Goal: Task Accomplishment & Management: Complete application form

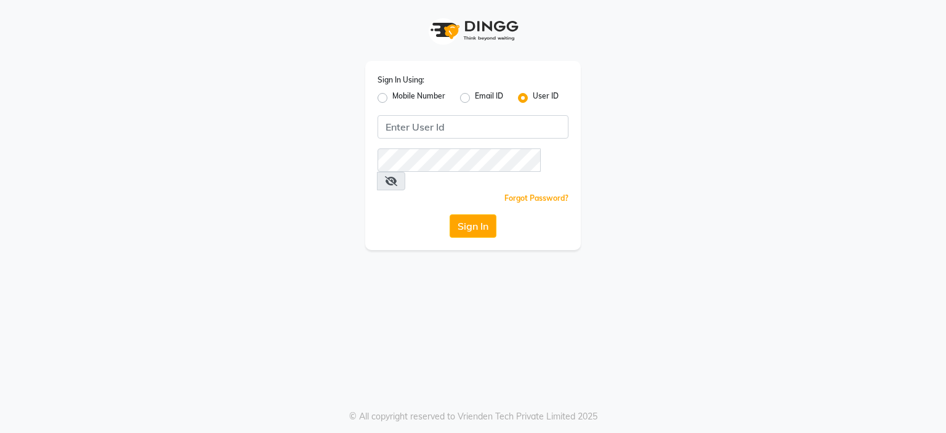
click at [415, 97] on label "Mobile Number" at bounding box center [418, 98] width 53 height 15
click at [400, 97] on input "Mobile Number" at bounding box center [396, 95] width 8 height 8
radio input "true"
radio input "false"
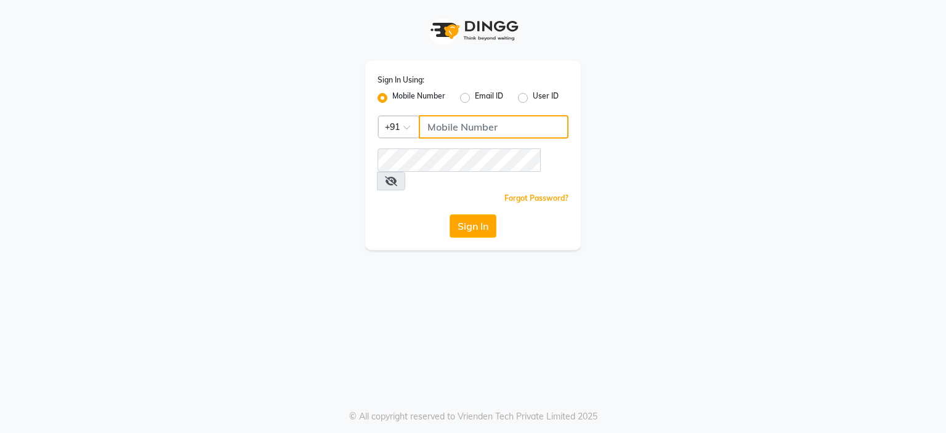
click at [443, 126] on input "Username" at bounding box center [494, 126] width 150 height 23
type input "9922551855"
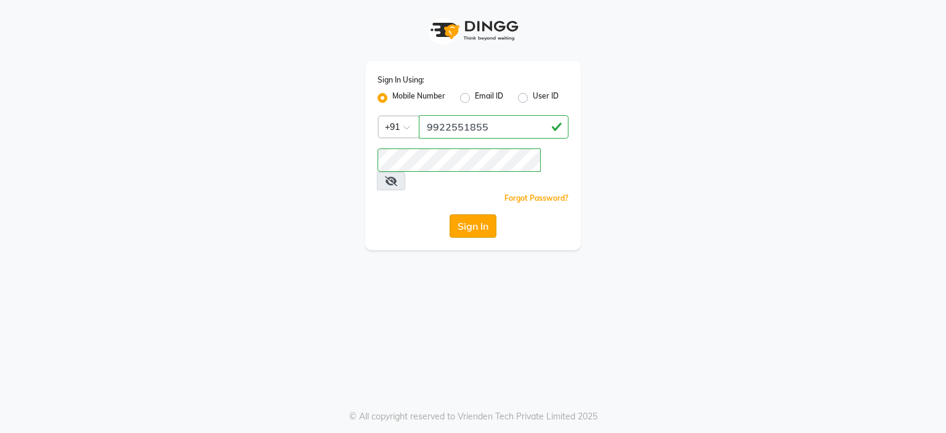
click at [478, 214] on button "Sign In" at bounding box center [472, 225] width 47 height 23
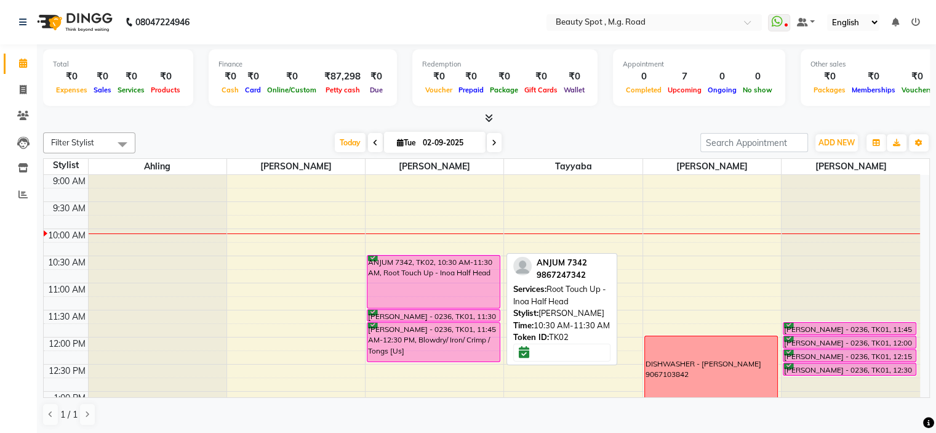
click at [440, 283] on div "ANJUM 7342, TK02, 10:30 AM-11:30 AM, Root Touch Up - Inoa Half Head" at bounding box center [434, 282] width 132 height 52
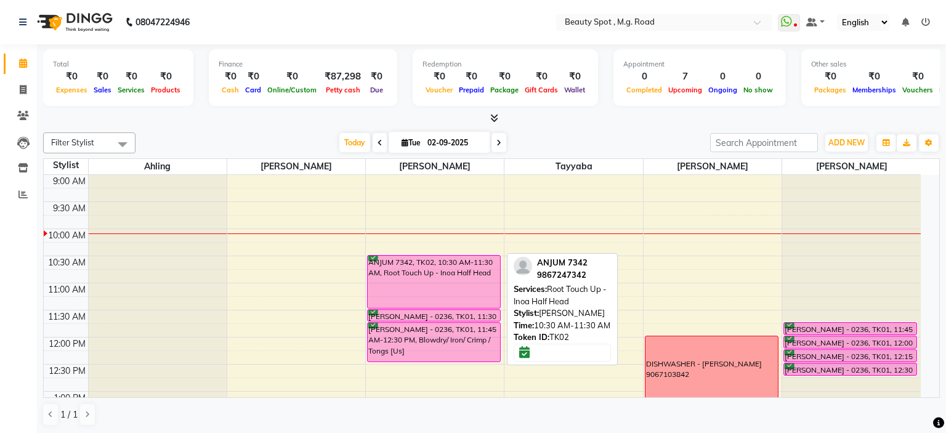
select select "6"
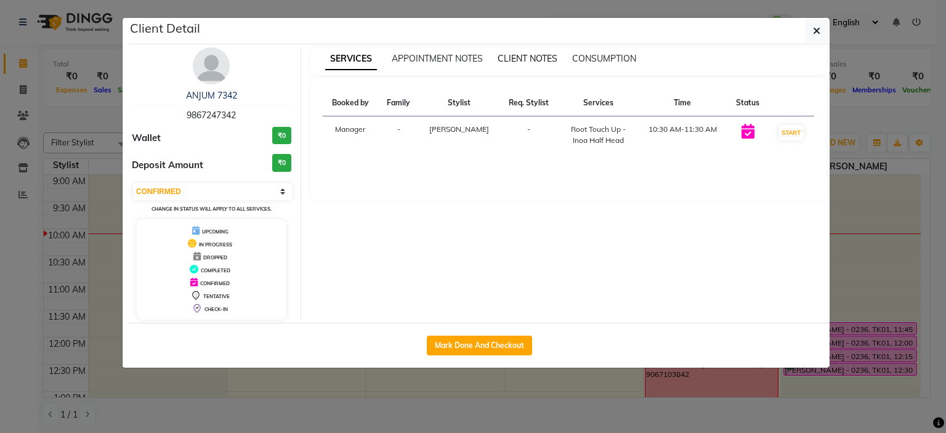
click at [510, 60] on span "CLIENT NOTES" at bounding box center [527, 58] width 60 height 11
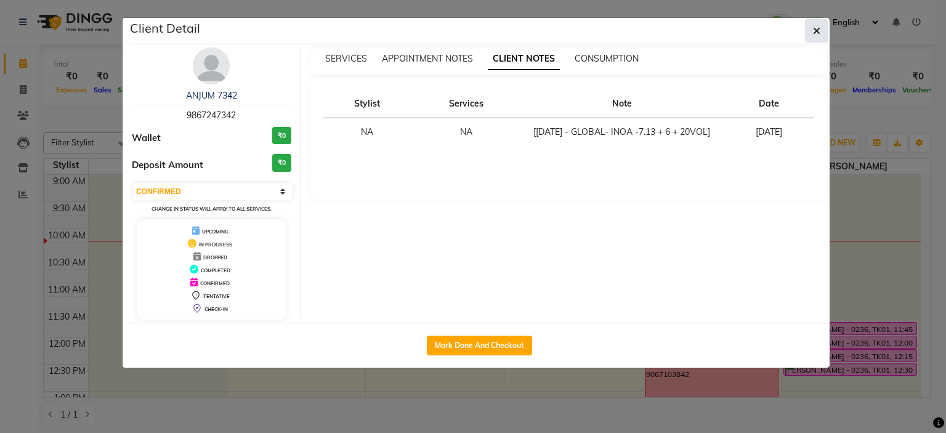
click at [813, 32] on icon "button" at bounding box center [816, 31] width 7 height 10
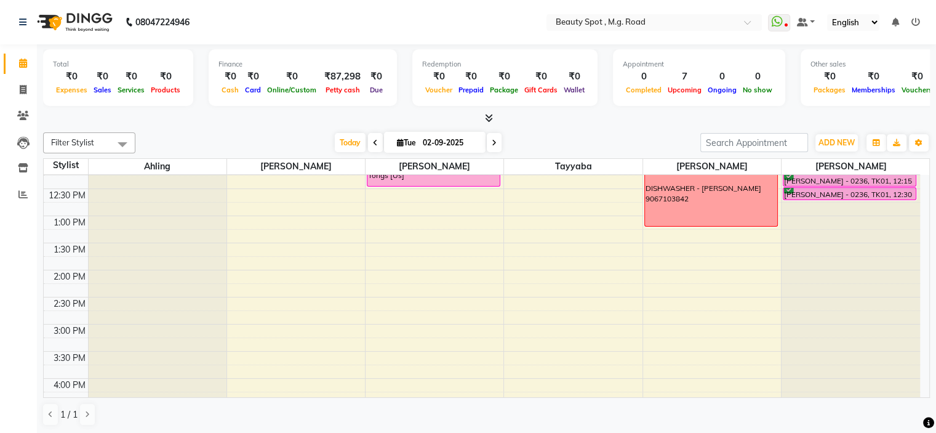
scroll to position [246, 0]
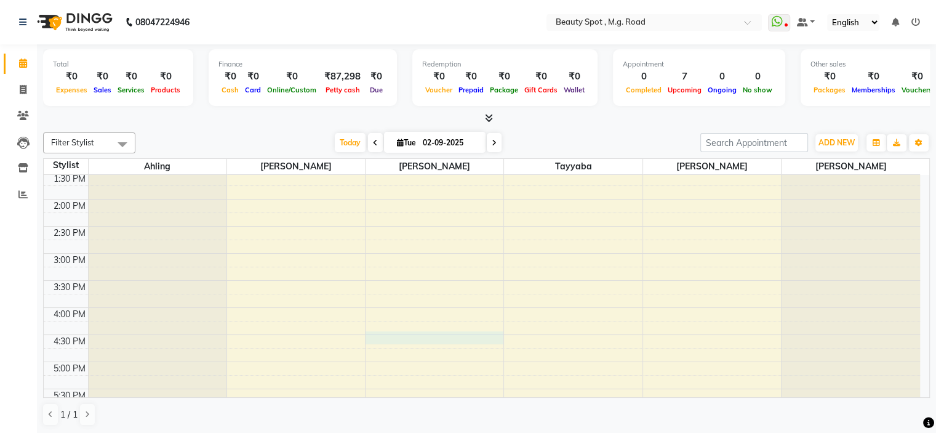
click at [388, 334] on div "9:00 AM 9:30 AM 10:00 AM 10:30 AM 11:00 AM 11:30 AM 12:00 PM 12:30 PM 1:00 PM 1…" at bounding box center [482, 226] width 877 height 595
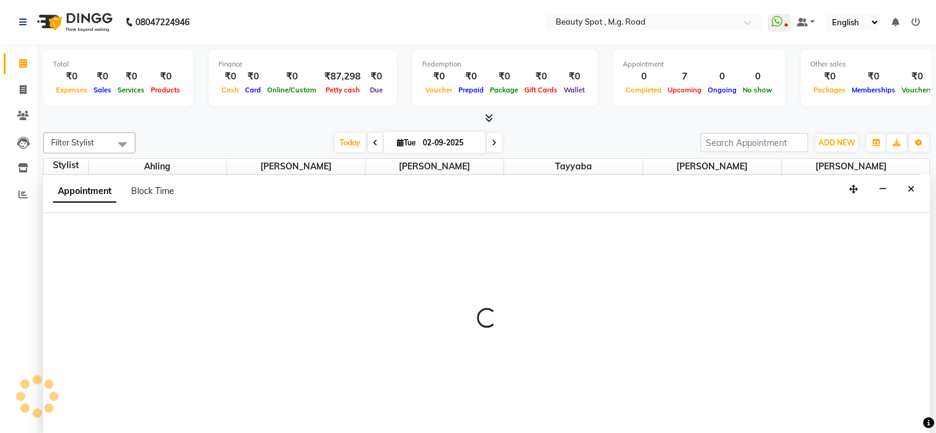
scroll to position [0, 0]
select select "70085"
select select "990"
select select "tentative"
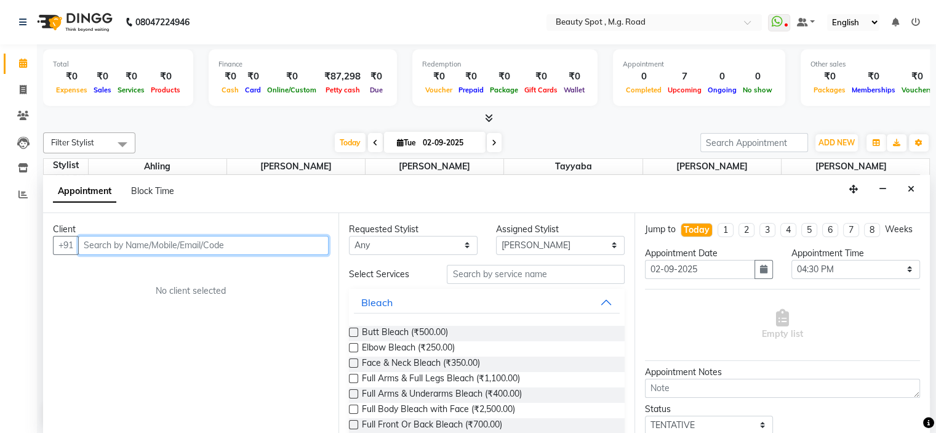
click at [145, 245] on input "text" at bounding box center [203, 245] width 251 height 19
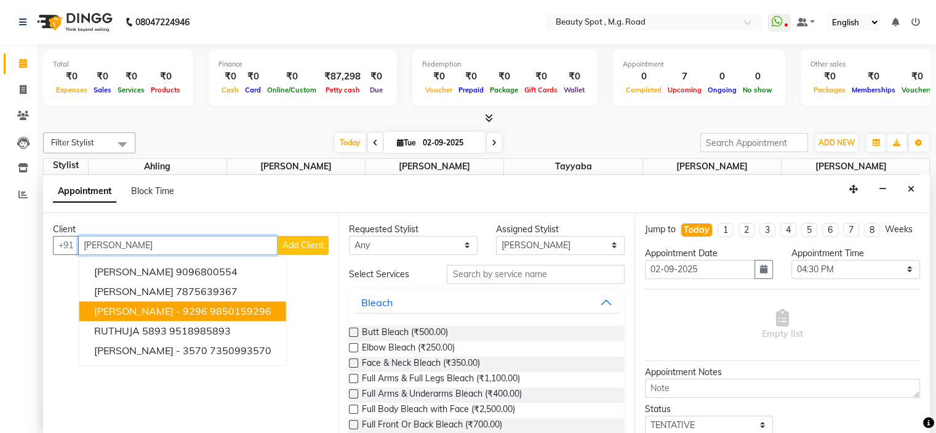
click at [171, 305] on span "[PERSON_NAME] - 9296" at bounding box center [150, 311] width 113 height 12
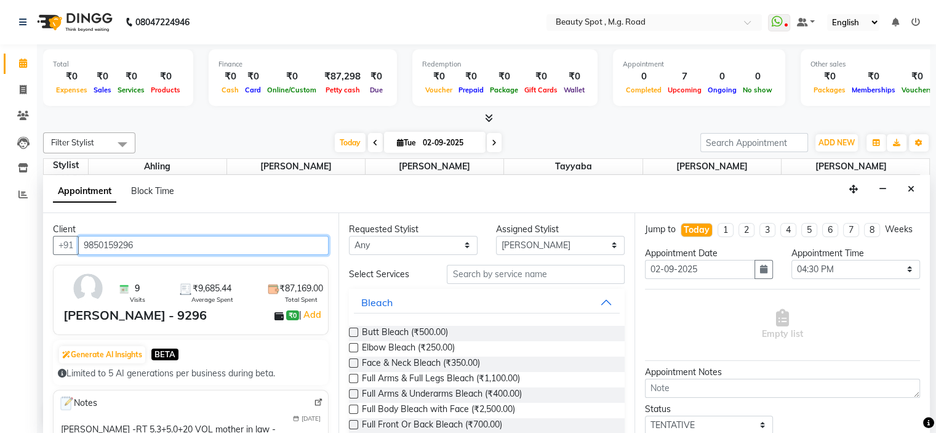
type input "9850159296"
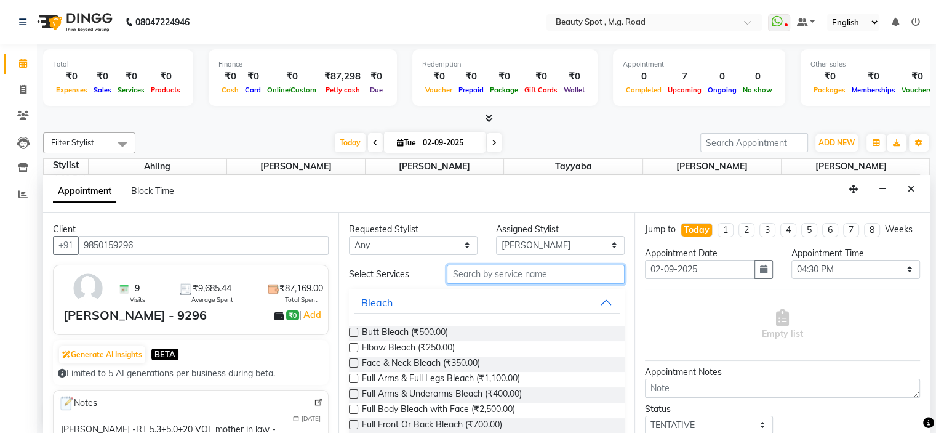
click at [480, 275] on input "text" at bounding box center [535, 274] width 177 height 19
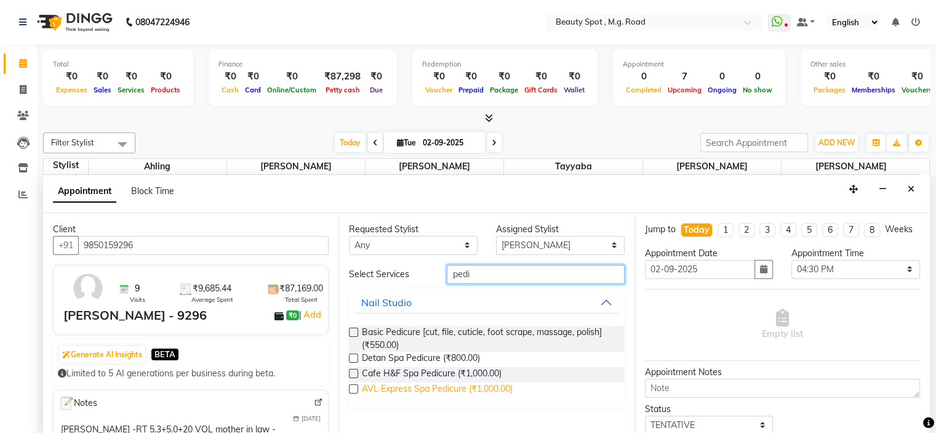
type input "pedi"
click at [465, 388] on span "AVL Express Spa Pedicure (₹1,000.00)" at bounding box center [437, 389] width 151 height 15
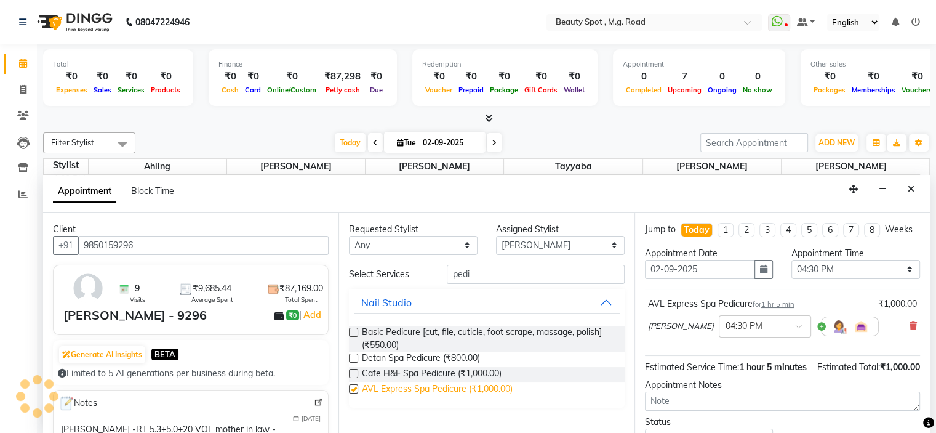
checkbox input "false"
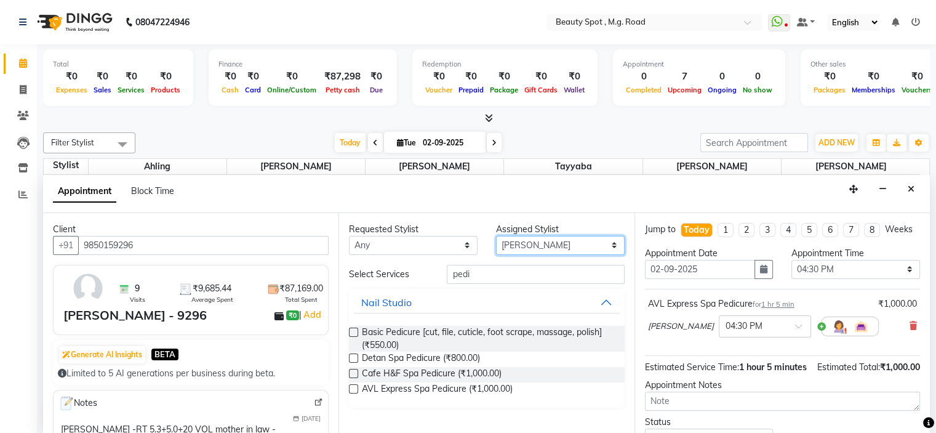
click at [535, 242] on select "Select [PERSON_NAME] [PERSON_NAME] [PERSON_NAME]" at bounding box center [560, 245] width 129 height 19
select select "63581"
click at [496, 236] on select "Select [PERSON_NAME] [PERSON_NAME] [PERSON_NAME]" at bounding box center [560, 245] width 129 height 19
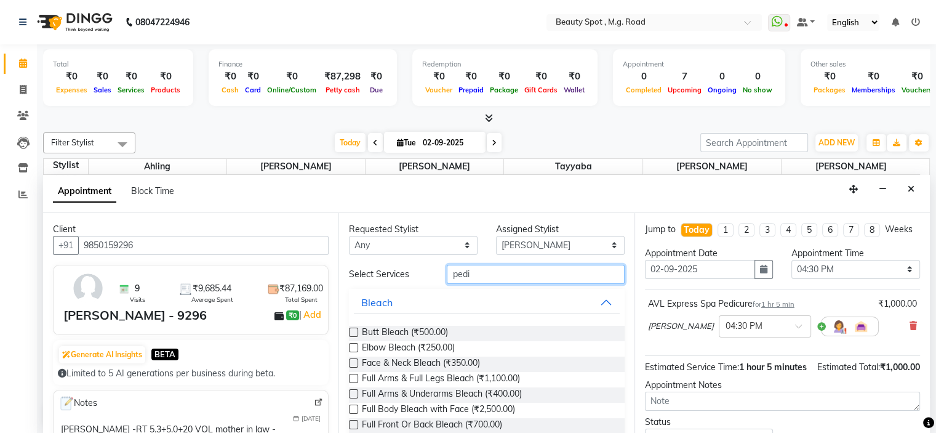
click at [478, 272] on input "pedi" at bounding box center [535, 274] width 177 height 19
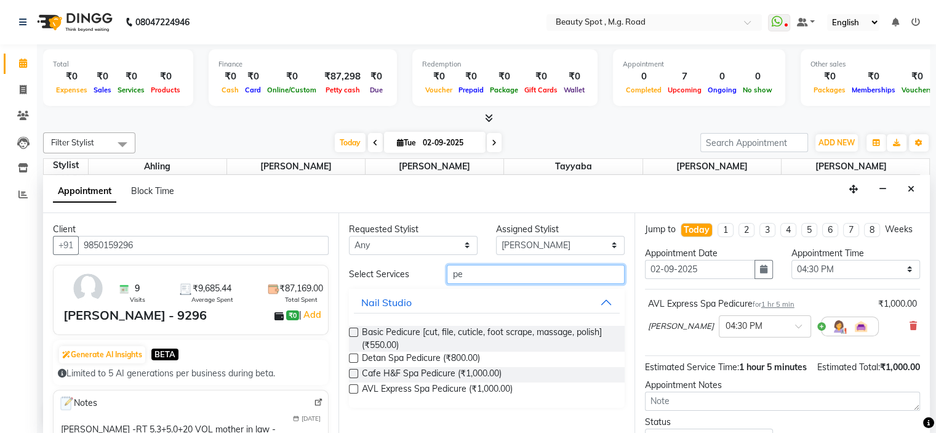
type input "p"
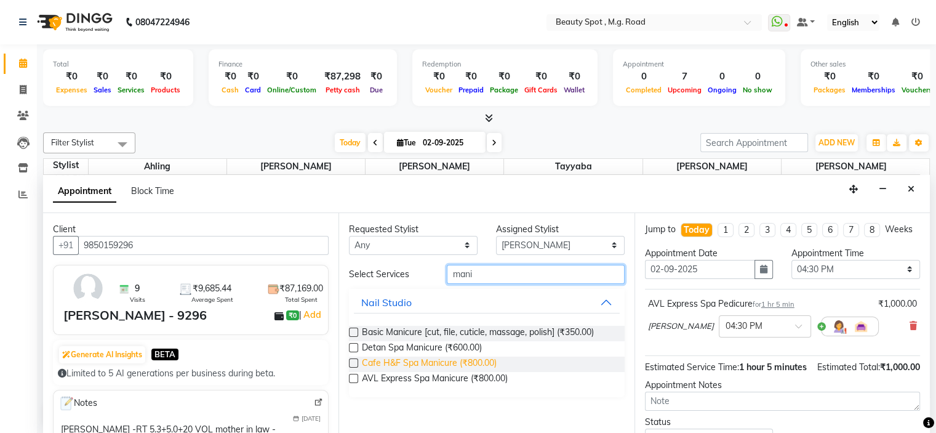
type input "mani"
click at [403, 364] on span "Cafe H&F Spa Manicure (₹800.00)" at bounding box center [429, 363] width 135 height 15
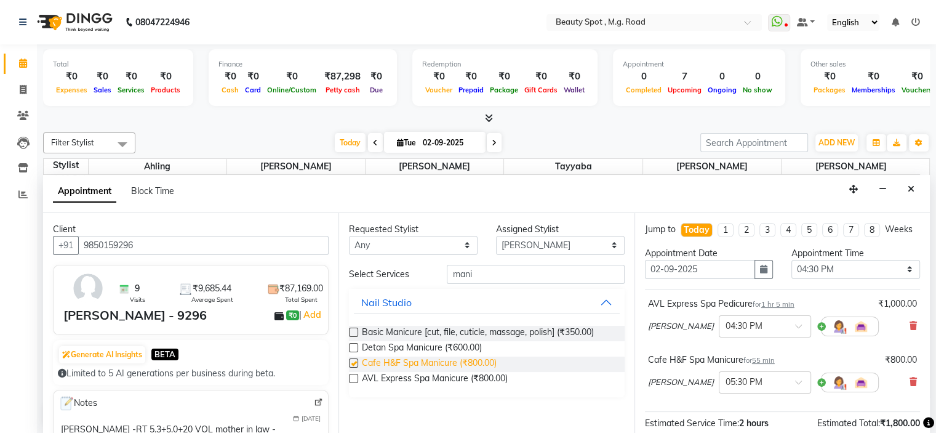
checkbox input "false"
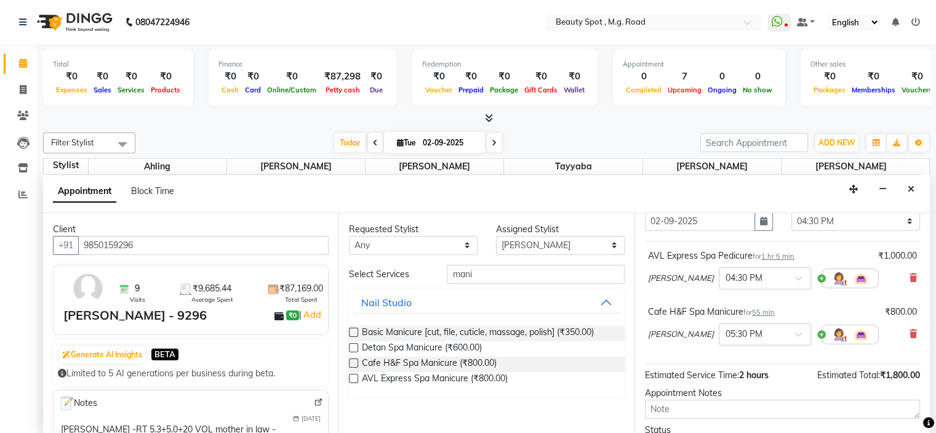
scroll to position [123, 0]
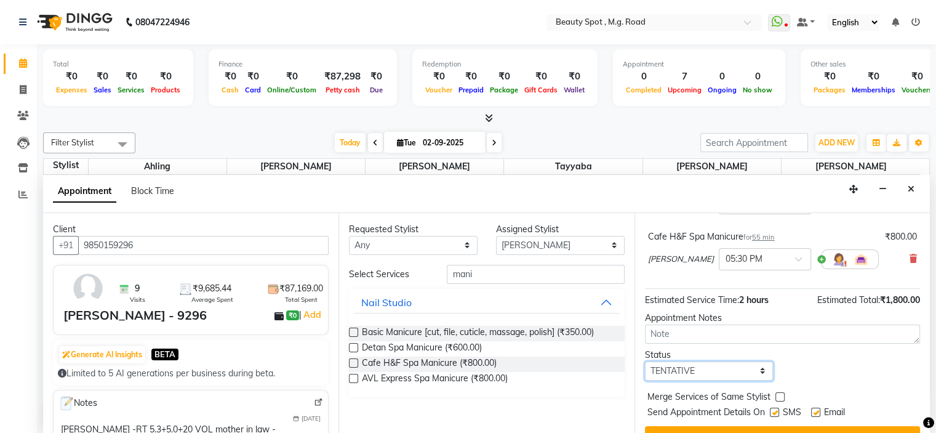
click at [714, 380] on select "Select TENTATIVE CONFIRM CHECK-IN UPCOMING" at bounding box center [709, 370] width 129 height 19
select select "confirm booking"
click at [645, 371] on select "Select TENTATIVE CONFIRM CHECK-IN UPCOMING" at bounding box center [709, 370] width 129 height 19
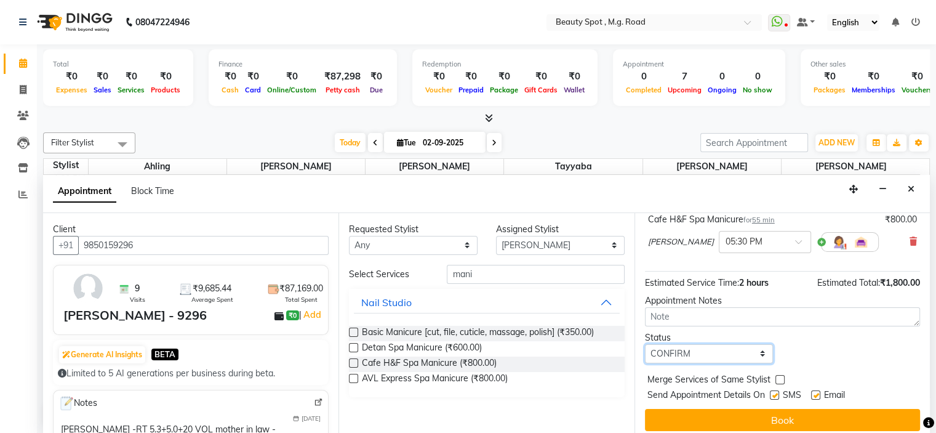
scroll to position [158, 0]
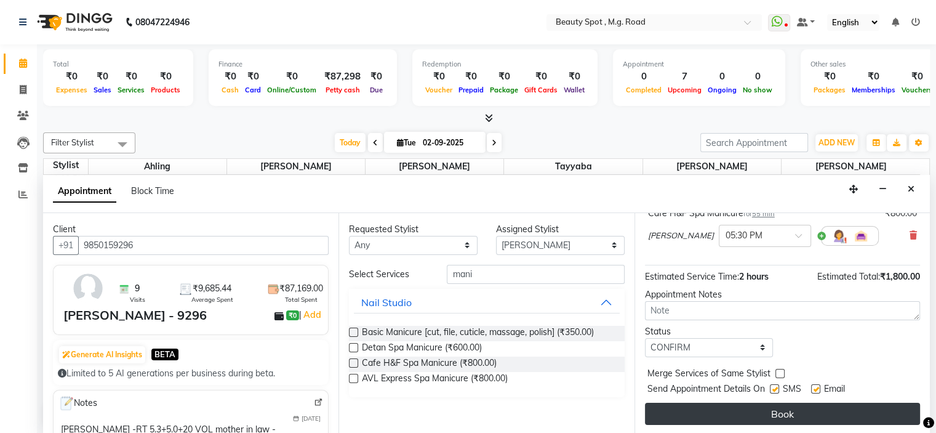
click at [696, 412] on button "Book" at bounding box center [782, 414] width 275 height 22
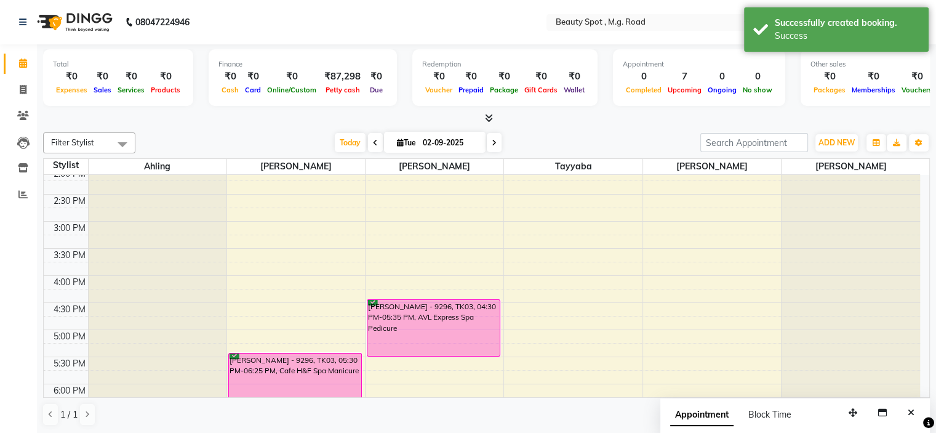
scroll to position [308, 0]
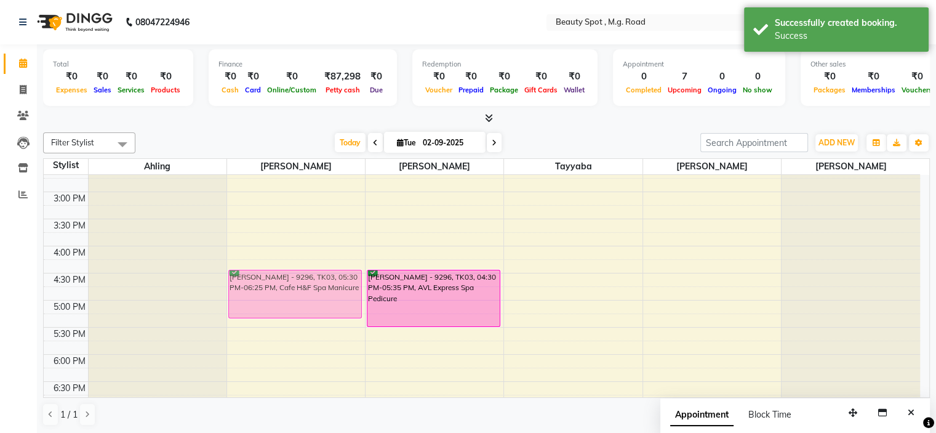
drag, startPoint x: 292, startPoint y: 307, endPoint x: 290, endPoint y: 278, distance: 29.6
click at [290, 278] on div "[PERSON_NAME] - 9296, TK03, 05:30 PM-06:25 PM, Cafe H&F Spa Manicure [PERSON_NA…" at bounding box center [296, 164] width 138 height 595
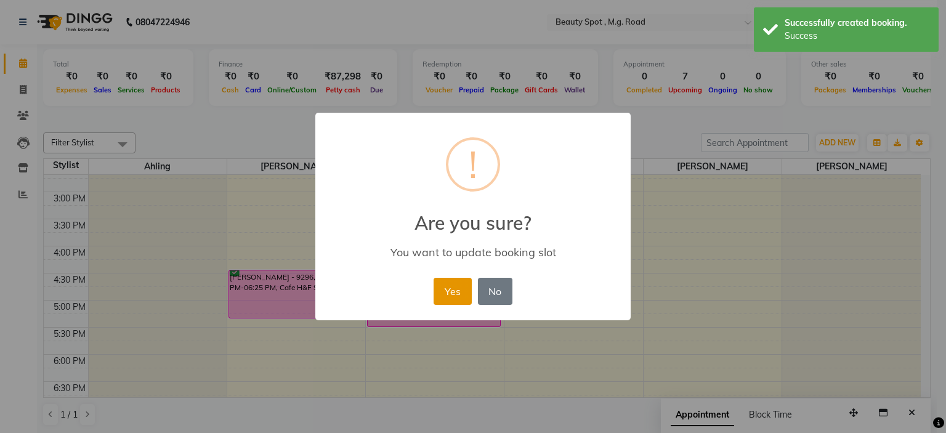
click at [446, 292] on button "Yes" at bounding box center [452, 291] width 38 height 27
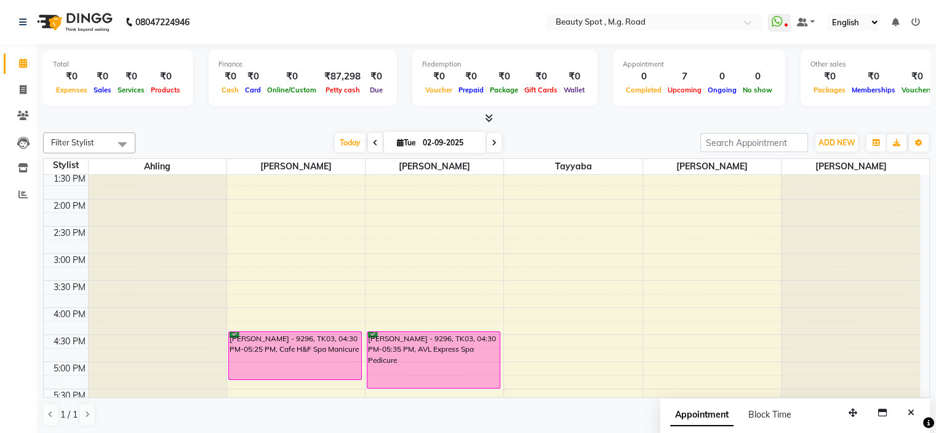
scroll to position [185, 0]
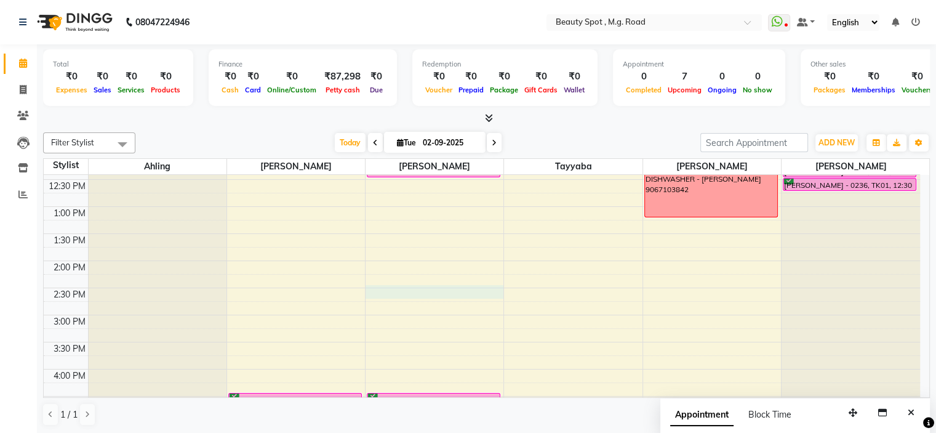
click at [419, 286] on div "9:00 AM 9:30 AM 10:00 AM 10:30 AM 11:00 AM 11:30 AM 12:00 PM 12:30 PM 1:00 PM 1…" at bounding box center [482, 287] width 877 height 595
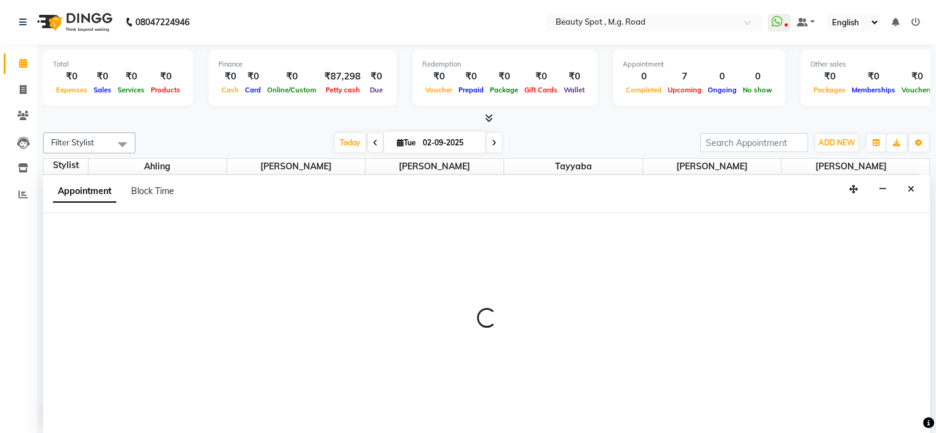
select select "70085"
select select "870"
select select "tentative"
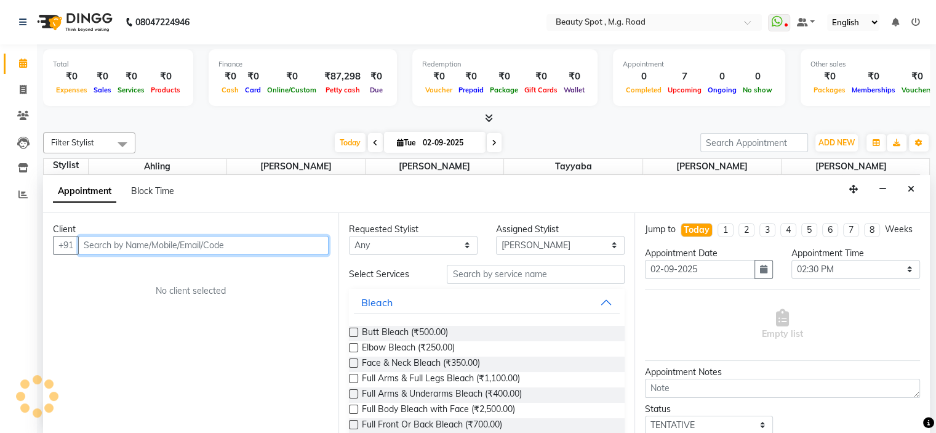
scroll to position [0, 0]
click at [123, 249] on input "text" at bounding box center [203, 245] width 251 height 19
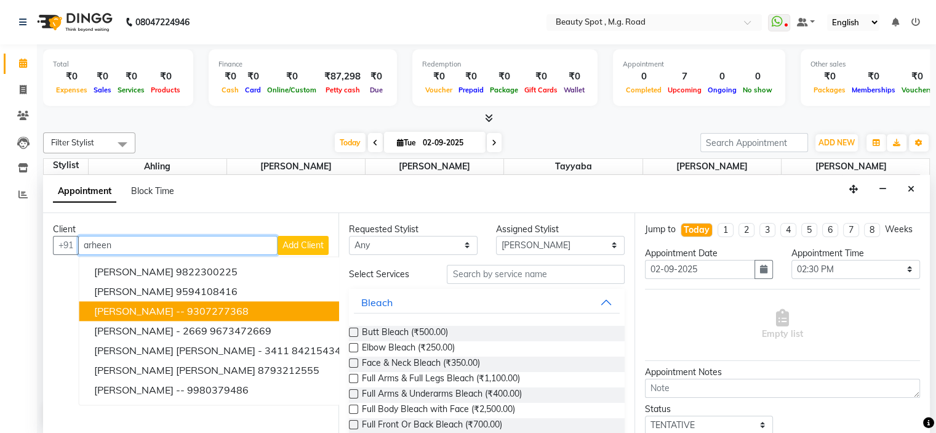
click at [161, 312] on span "[PERSON_NAME] --" at bounding box center [139, 311] width 91 height 12
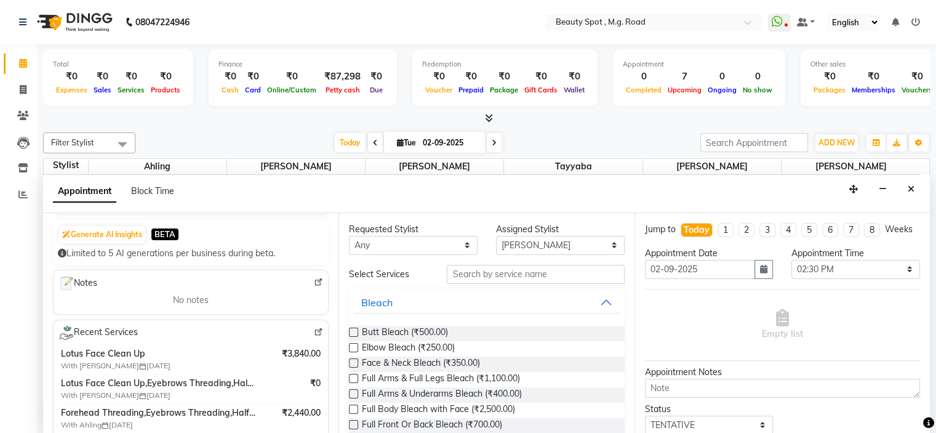
scroll to position [123, 0]
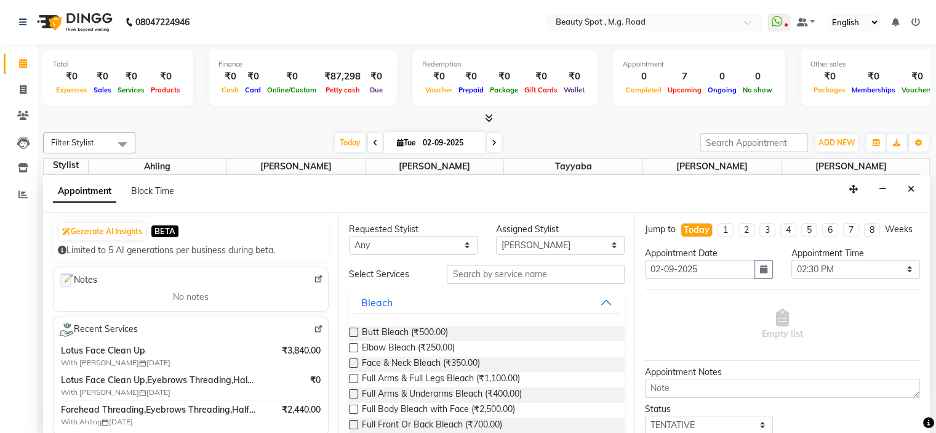
type input "9307277368"
click at [509, 273] on input "text" at bounding box center [535, 274] width 177 height 19
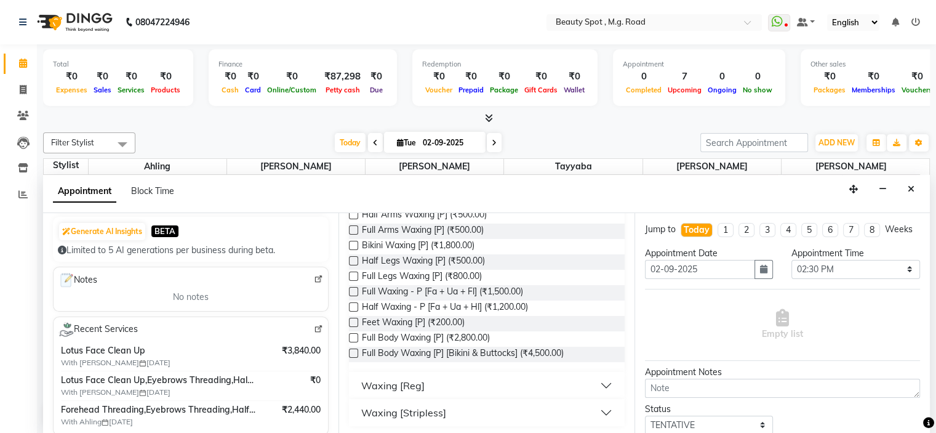
scroll to position [257, 0]
type input "wax"
click at [409, 385] on div "Waxing [Reg]" at bounding box center [392, 384] width 63 height 15
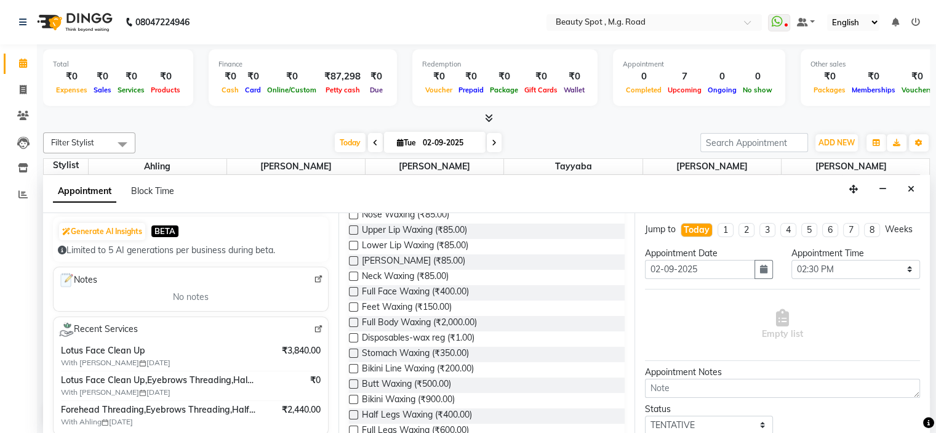
scroll to position [688, 0]
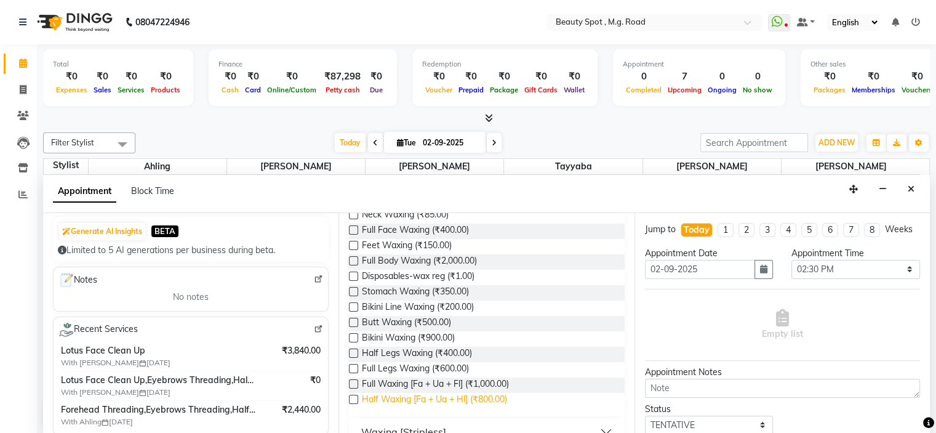
click at [411, 397] on span "Half Waxing [Fa + Ua + Hl] (₹800.00)" at bounding box center [434, 400] width 145 height 15
checkbox input "false"
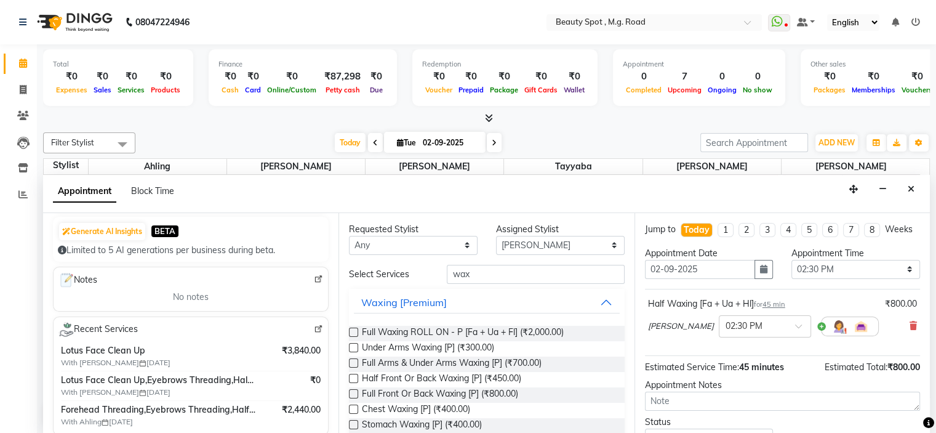
scroll to position [0, 0]
click at [486, 275] on input "wax" at bounding box center [535, 274] width 177 height 19
type input "w"
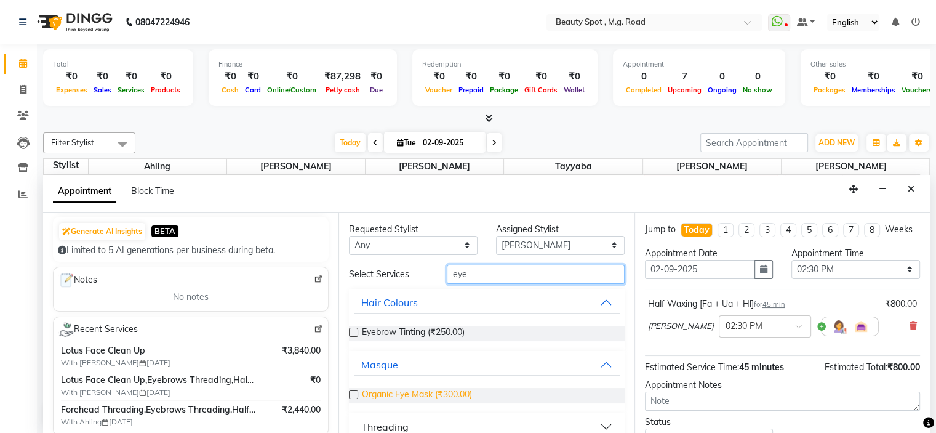
scroll to position [15, 0]
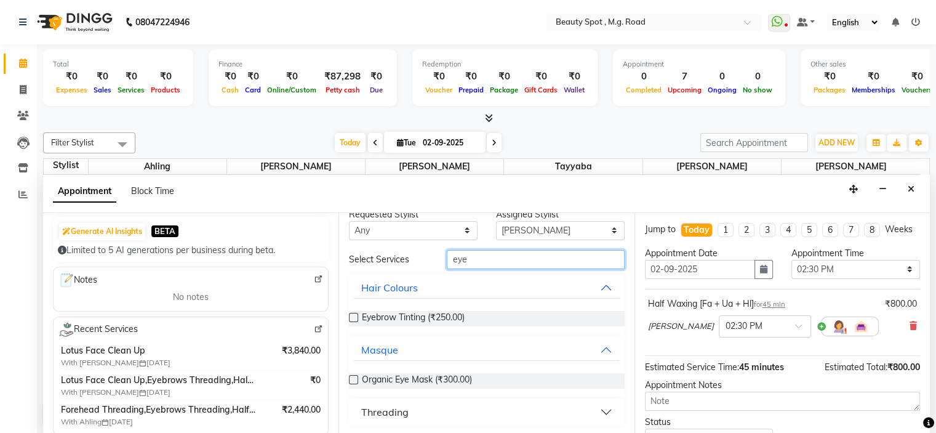
type input "eye"
click at [388, 409] on div "Threading" at bounding box center [384, 411] width 47 height 15
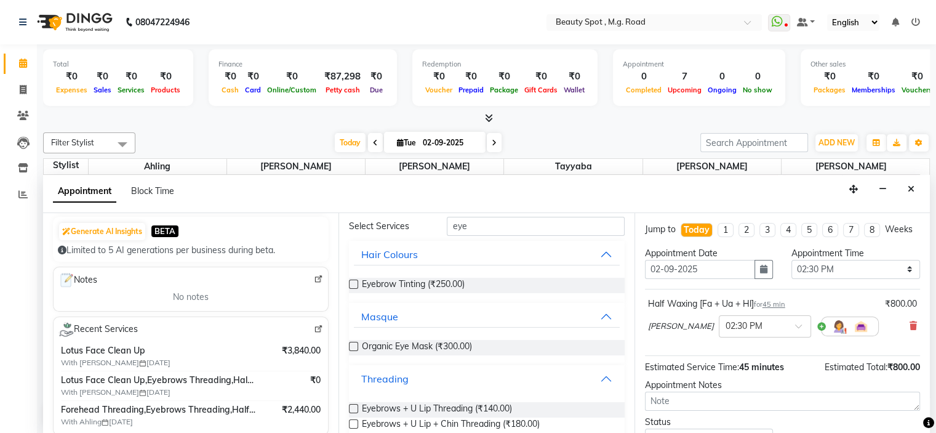
scroll to position [81, 0]
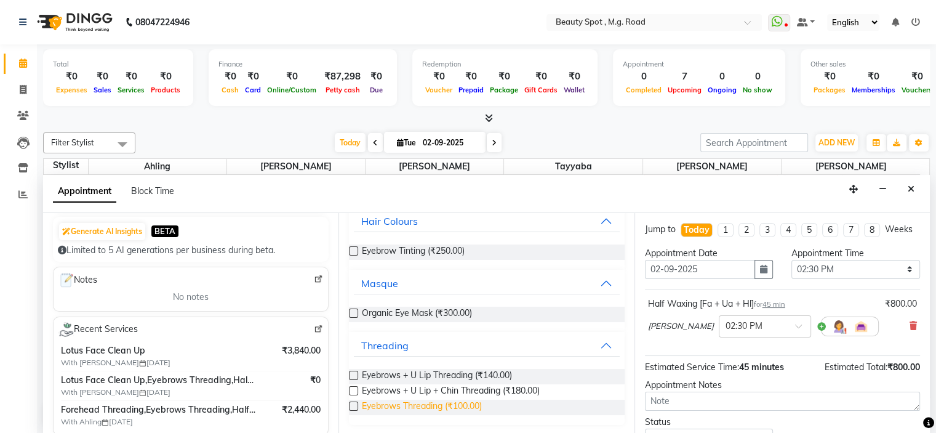
click at [393, 406] on span "Eyebrows Threading (₹100.00)" at bounding box center [422, 407] width 120 height 15
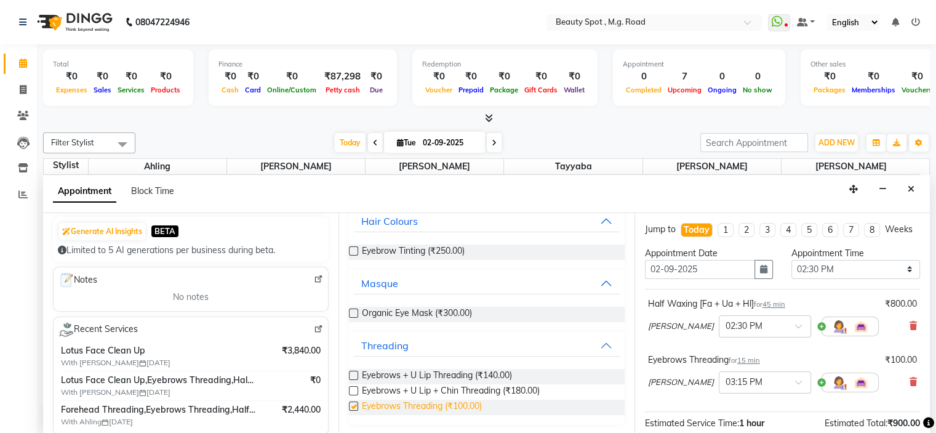
checkbox input "false"
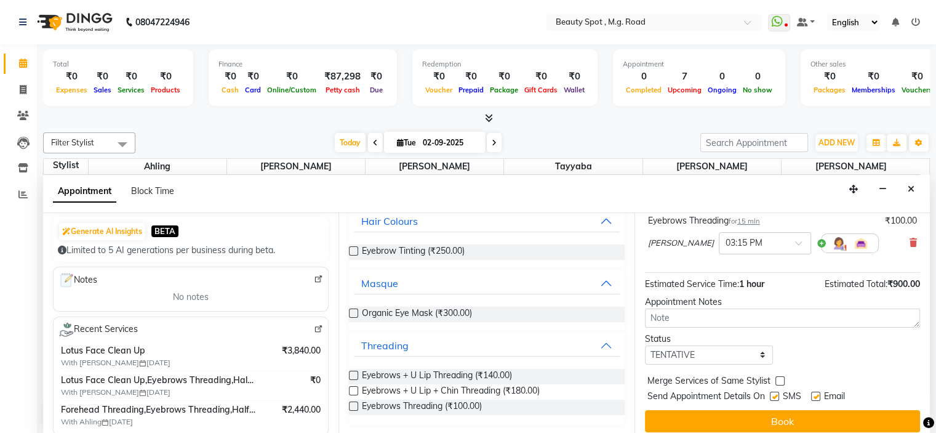
scroll to position [158, 0]
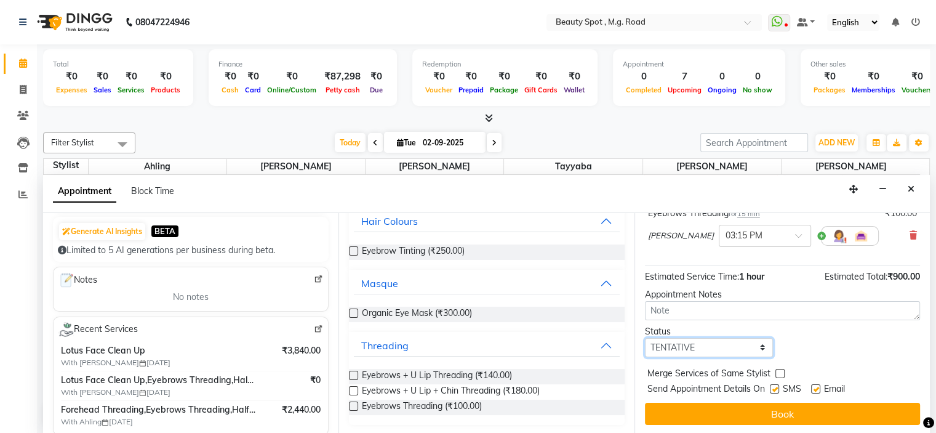
click at [685, 345] on select "Select TENTATIVE CONFIRM CHECK-IN UPCOMING" at bounding box center [709, 347] width 129 height 19
select select "confirm booking"
click at [645, 338] on select "Select TENTATIVE CONFIRM CHECK-IN UPCOMING" at bounding box center [709, 347] width 129 height 19
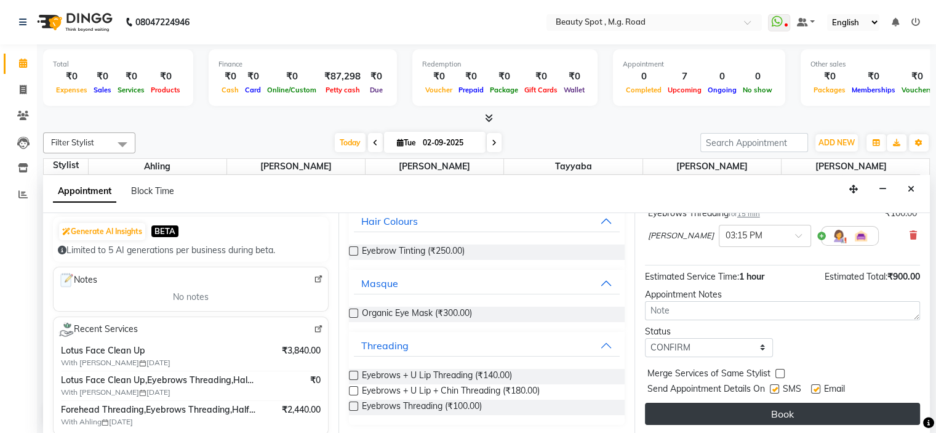
click at [735, 409] on button "Book" at bounding box center [782, 414] width 275 height 22
